Goal: Task Accomplishment & Management: Manage account settings

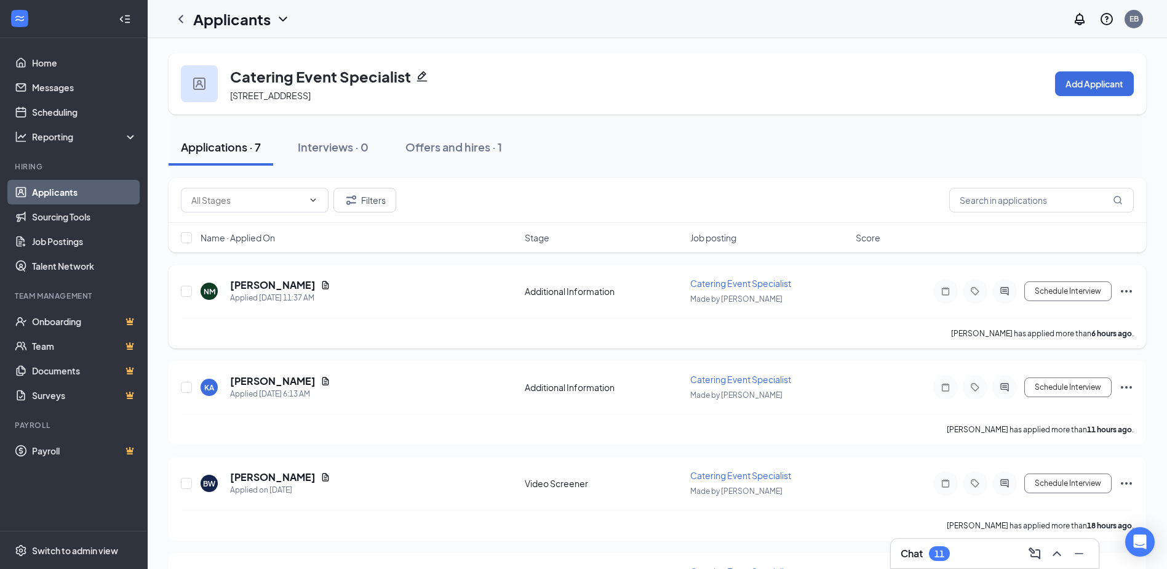
click at [785, 279] on span "Catering Event Specialist" at bounding box center [740, 283] width 101 height 11
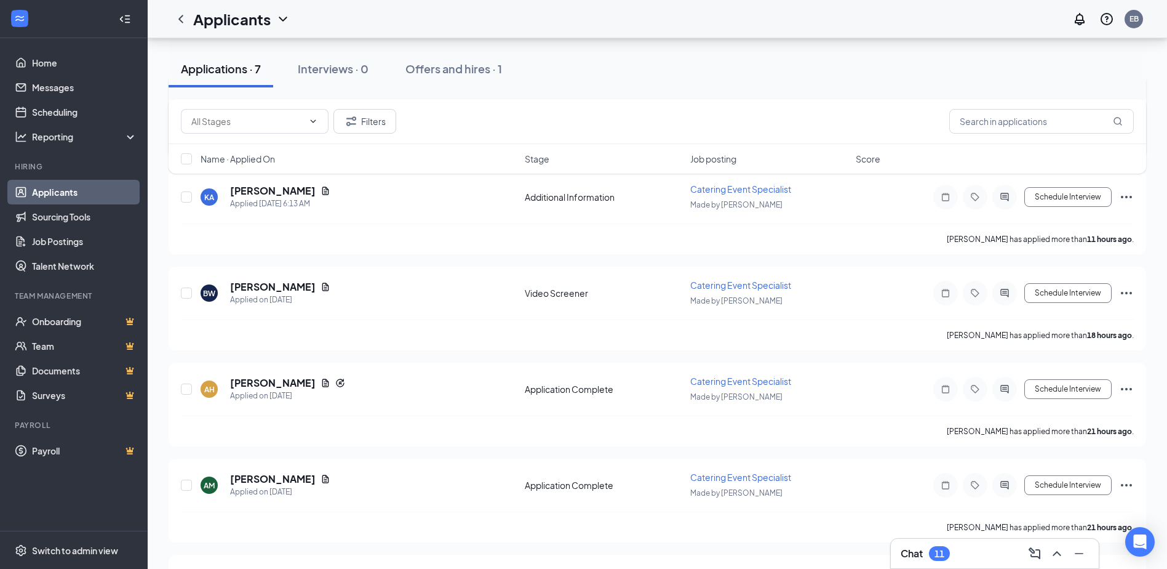
scroll to position [246, 0]
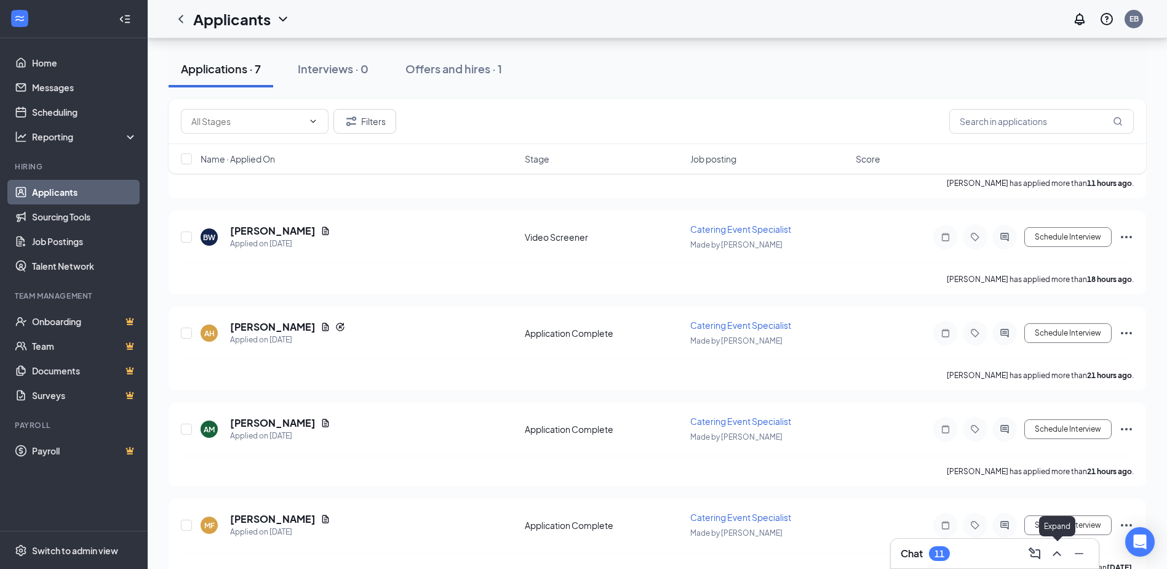
click at [1058, 556] on icon "ChevronUp" at bounding box center [1057, 553] width 15 height 15
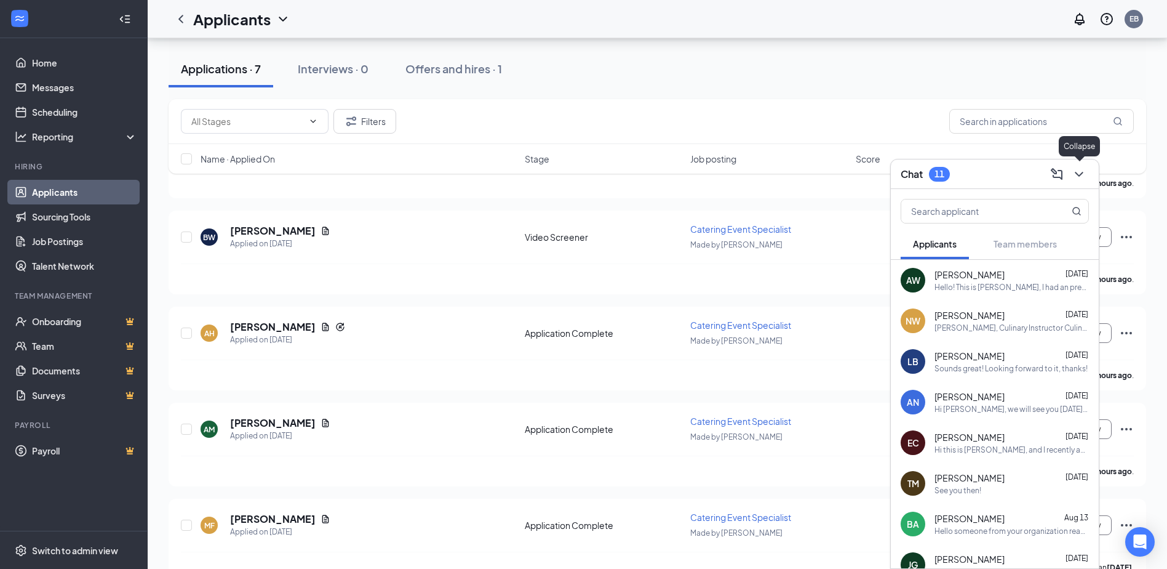
click at [1081, 181] on icon "ChevronDown" at bounding box center [1079, 174] width 15 height 15
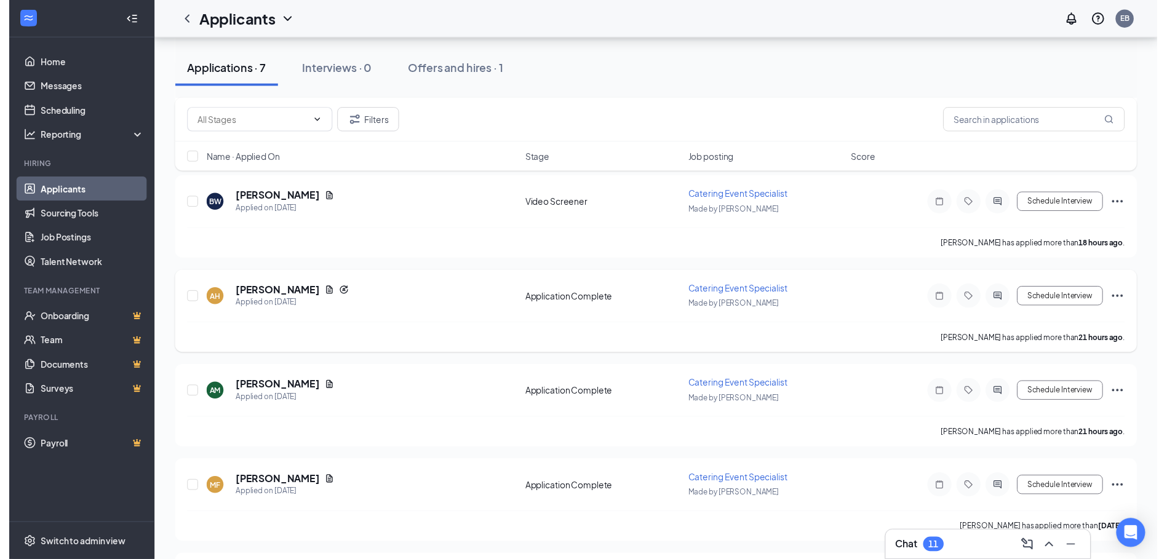
scroll to position [370, 0]
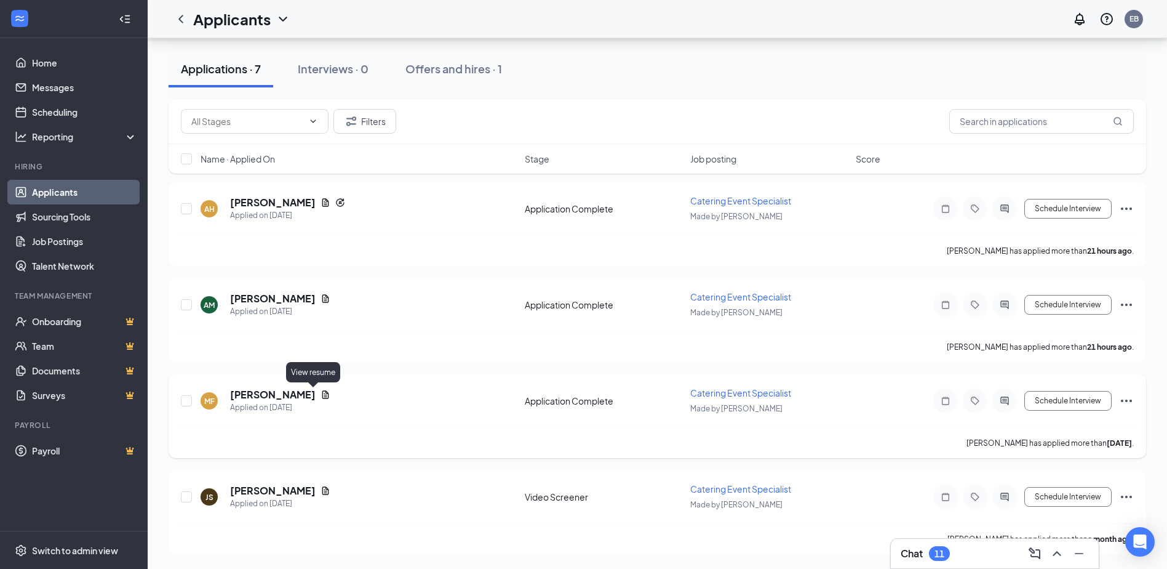
click at [322, 394] on icon "Document" at bounding box center [325, 394] width 7 height 8
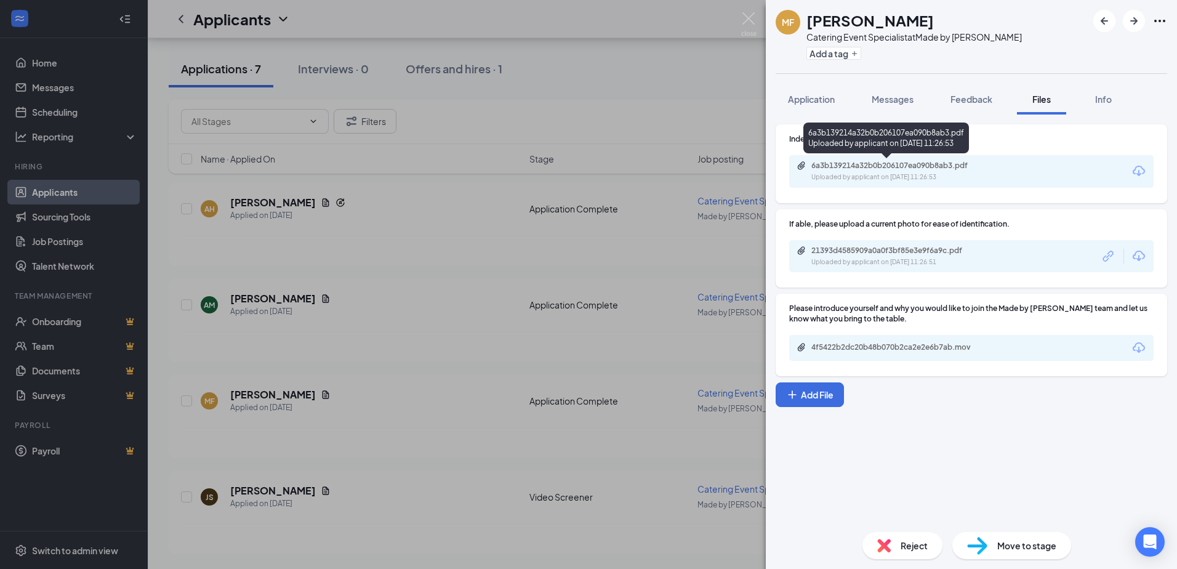
click at [841, 173] on div "Uploaded by applicant on Aug 04, 2025 at 11:26:53" at bounding box center [903, 177] width 185 height 10
click at [746, 17] on img at bounding box center [748, 24] width 15 height 24
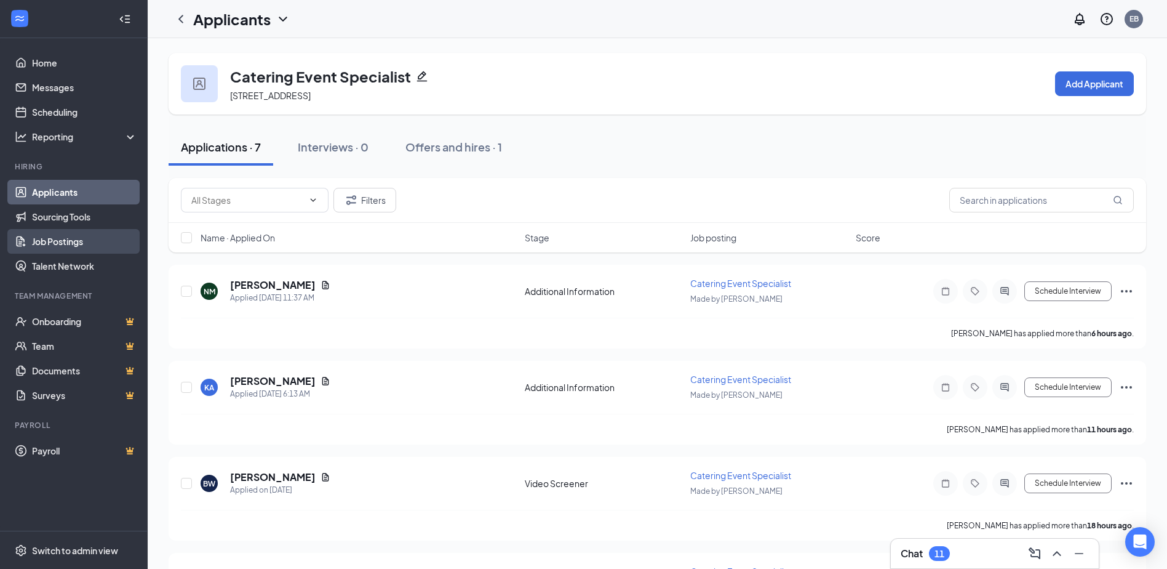
click at [85, 240] on link "Job Postings" at bounding box center [84, 241] width 105 height 25
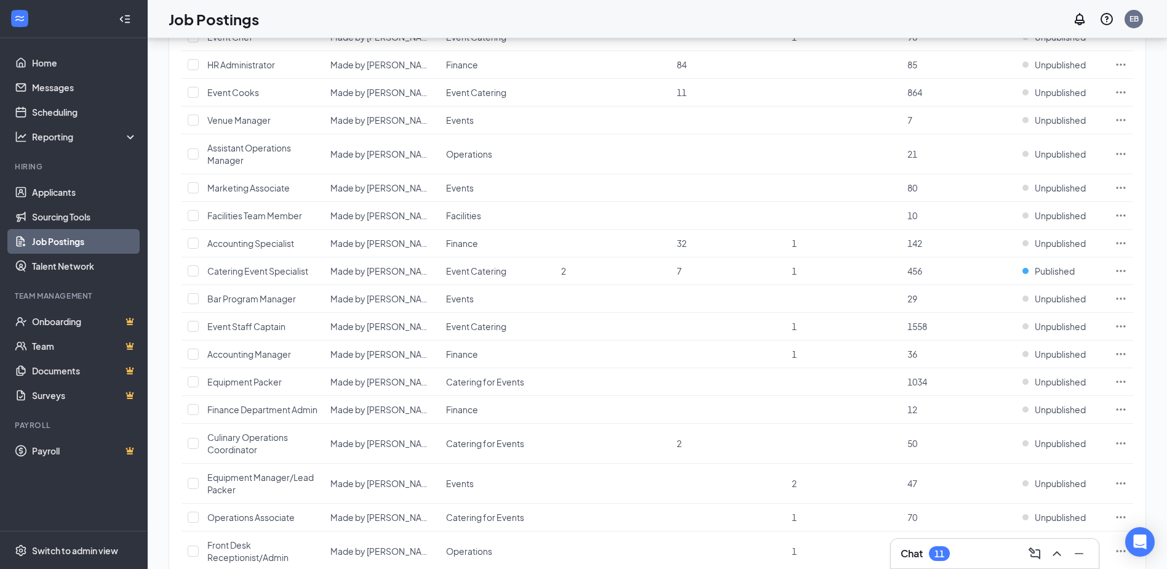
scroll to position [862, 0]
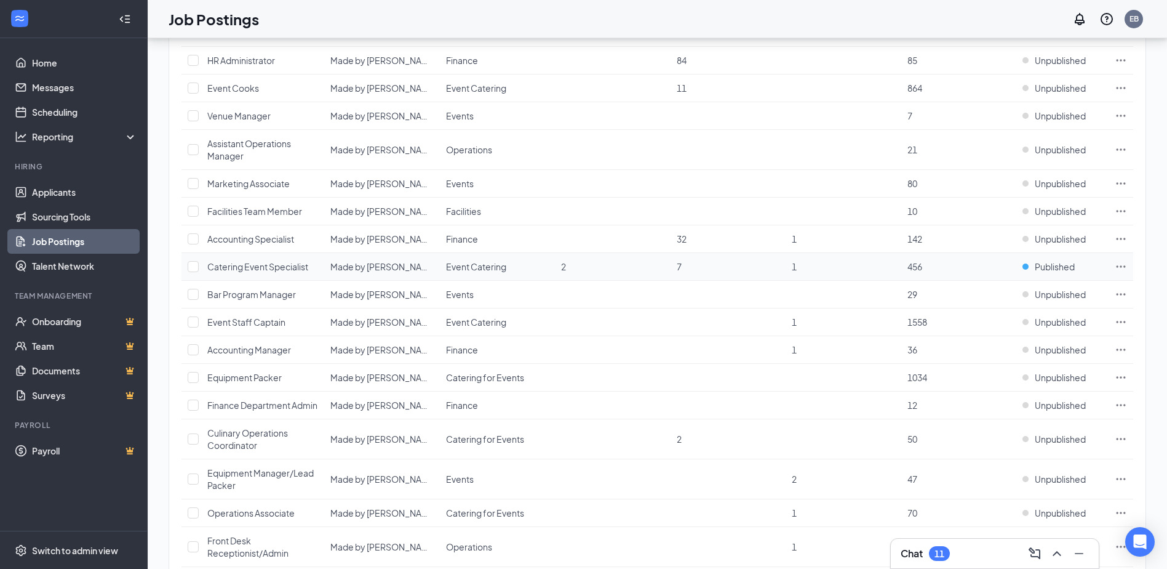
click at [313, 269] on td "Catering Event Specialist" at bounding box center [262, 267] width 123 height 28
click at [297, 262] on span "Catering Event Specialist" at bounding box center [257, 266] width 101 height 11
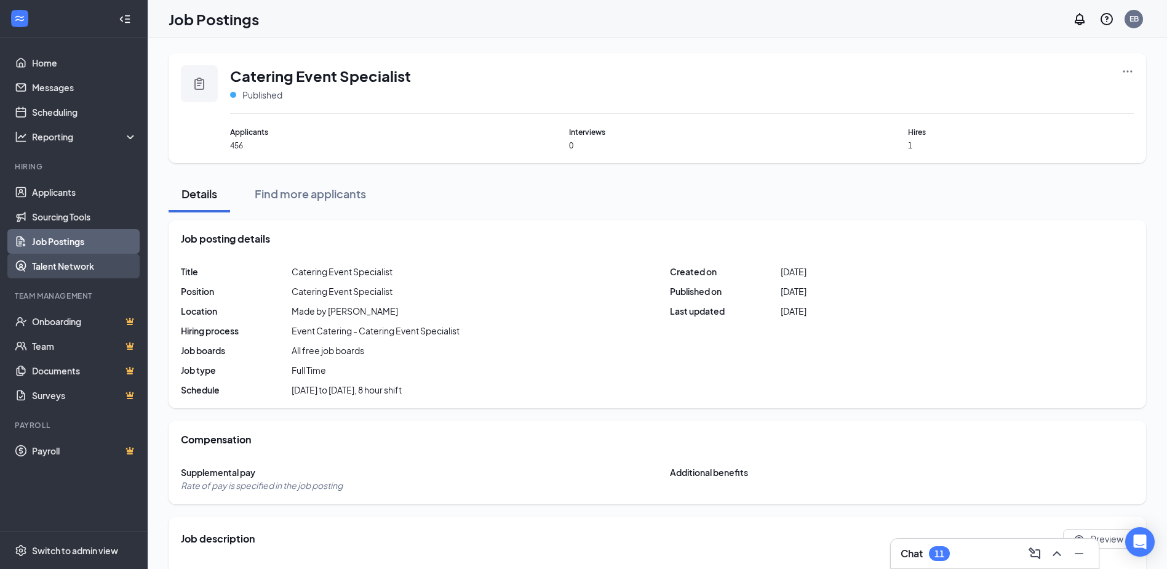
click at [103, 264] on link "Talent Network" at bounding box center [84, 266] width 105 height 25
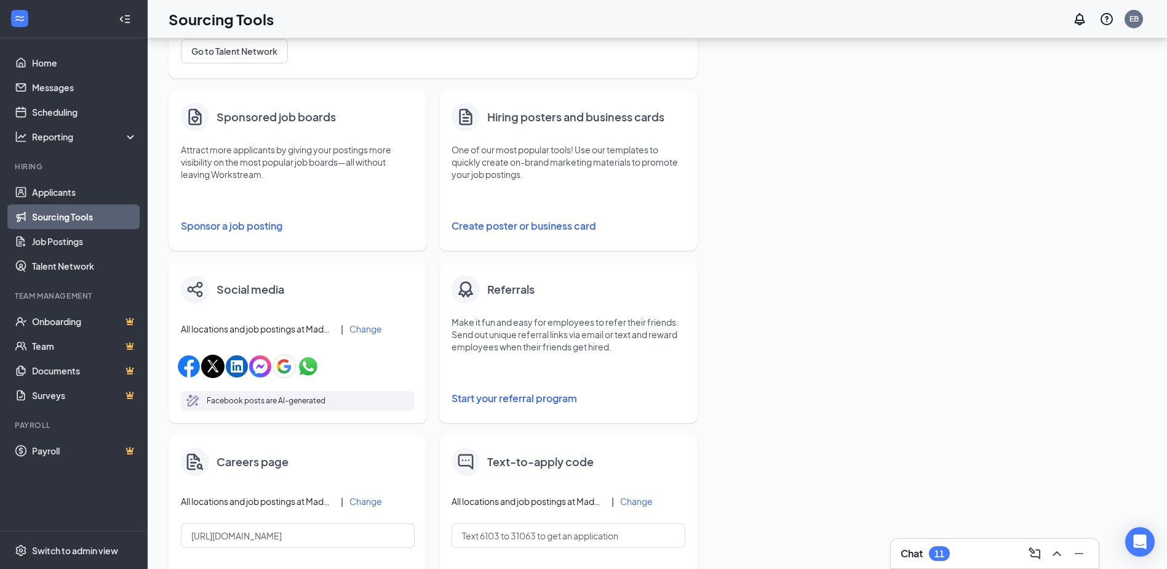
scroll to position [146, 0]
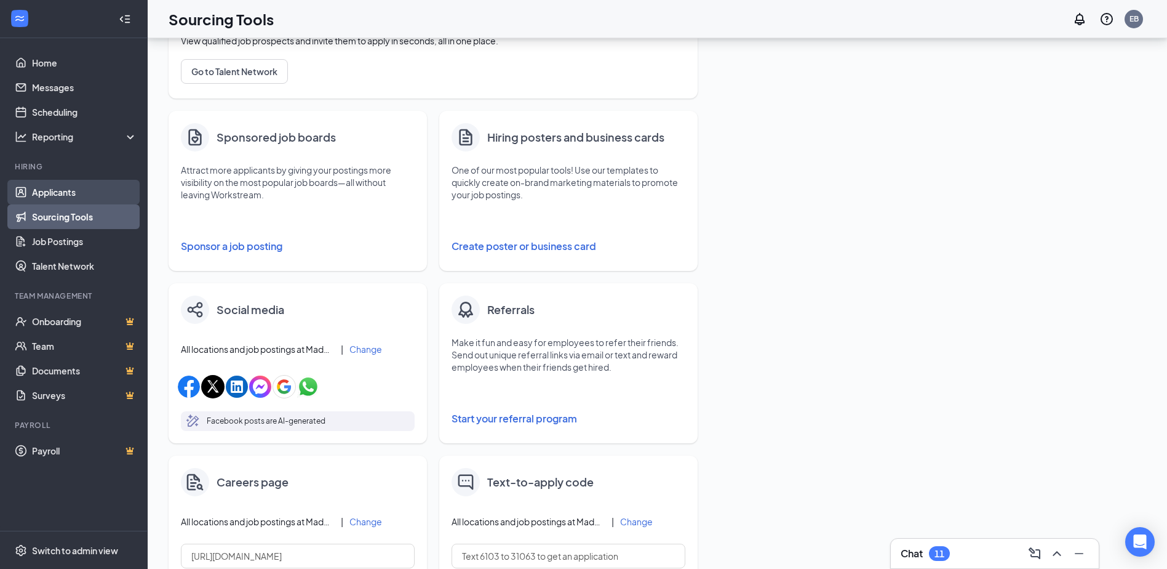
click at [85, 193] on link "Applicants" at bounding box center [84, 192] width 105 height 25
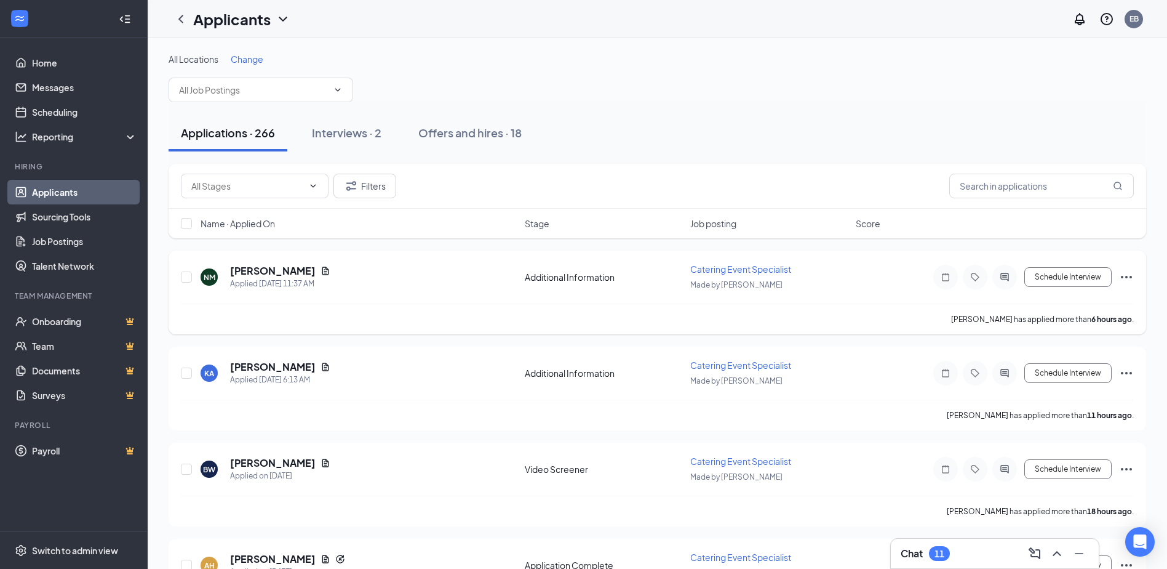
click at [572, 272] on div "Additional Information" at bounding box center [604, 277] width 158 height 12
click at [577, 274] on div "Additional Information" at bounding box center [604, 277] width 158 height 12
click at [555, 283] on div "NM [PERSON_NAME] Applied [DATE] 11:37 AM Additional Information Catering Event …" at bounding box center [657, 283] width 953 height 41
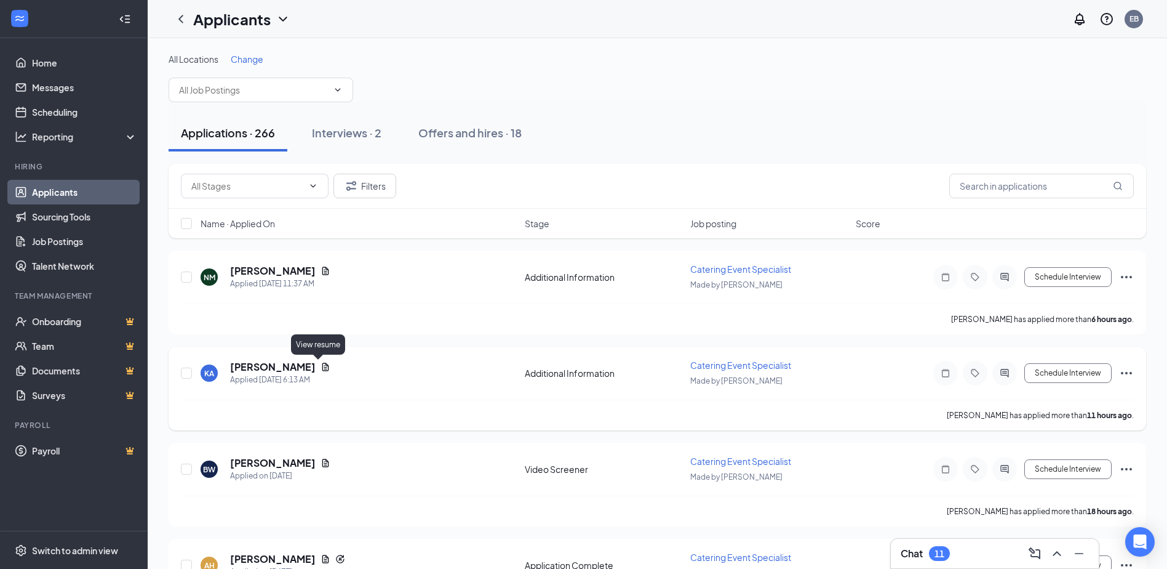
click at [321, 367] on icon "Document" at bounding box center [326, 367] width 10 height 10
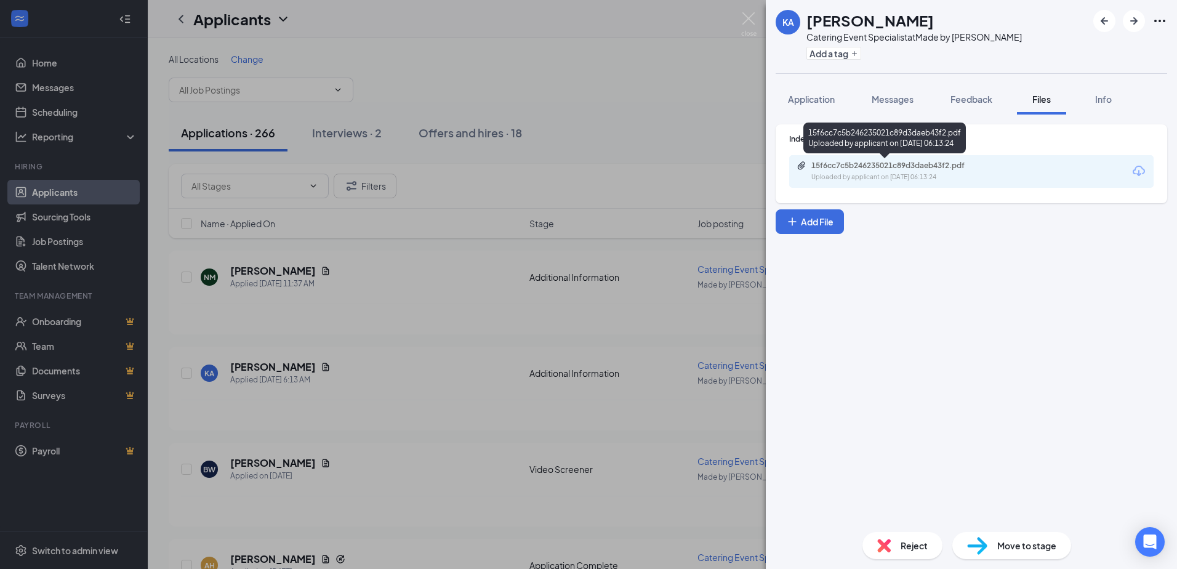
click at [861, 171] on div "15f6cc7c5b246235021c89d3daeb43f2.pdf Uploaded by applicant on [DATE] 06:13:24" at bounding box center [895, 172] width 199 height 22
click at [744, 20] on img at bounding box center [748, 24] width 15 height 24
